Goal: Task Accomplishment & Management: Use online tool/utility

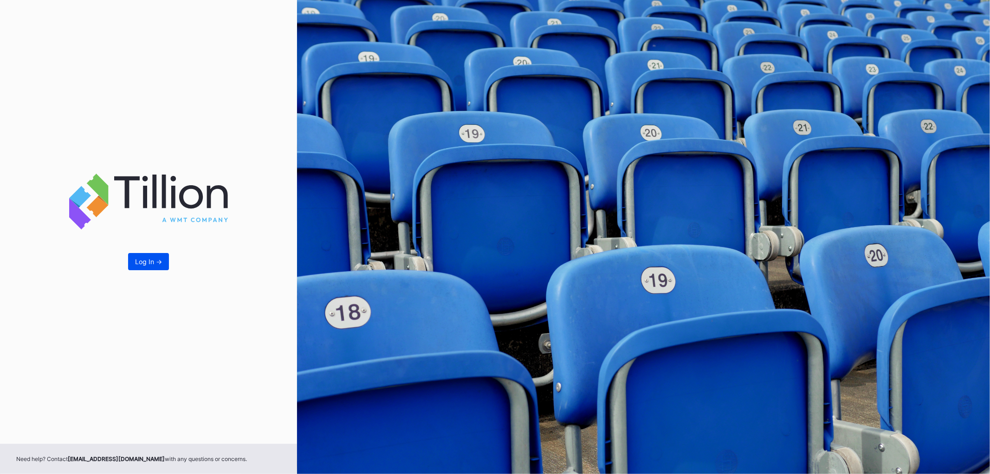
click at [149, 260] on div "Log In ->" at bounding box center [148, 262] width 27 height 8
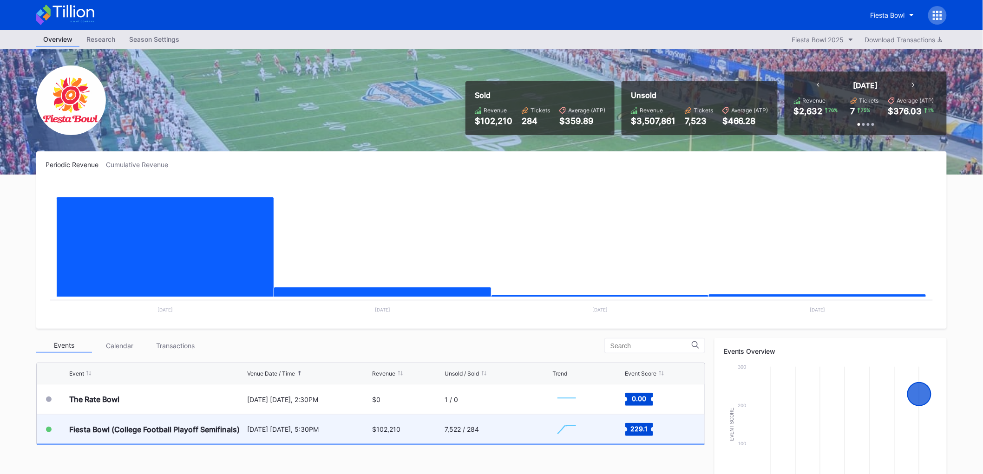
click at [466, 430] on div "7,522 / 284" at bounding box center [497, 429] width 105 height 29
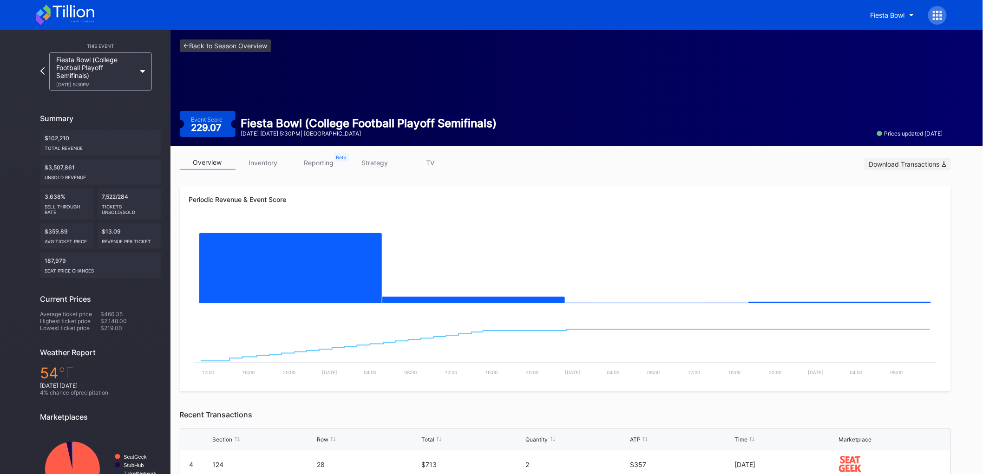
click at [916, 161] on div "Download Transactions" at bounding box center [907, 164] width 77 height 8
